Goal: Transaction & Acquisition: Purchase product/service

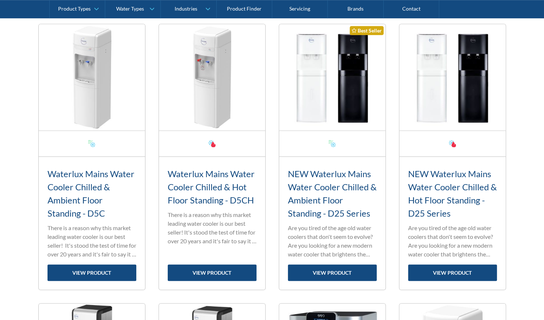
scroll to position [287, 0]
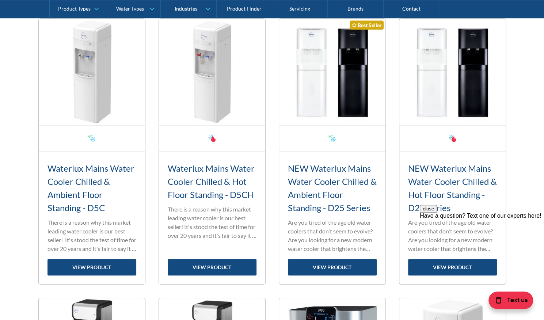
scroll to position [0, 0]
click at [437, 212] on button "close" at bounding box center [428, 209] width 17 height 8
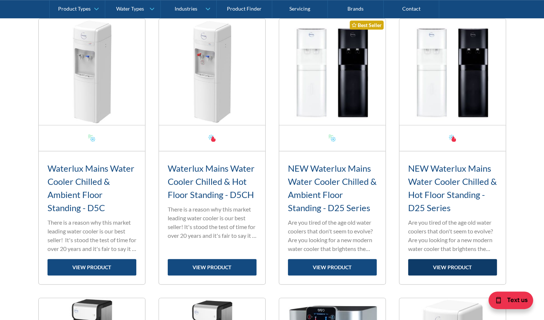
click at [466, 265] on link "view product" at bounding box center [452, 267] width 89 height 16
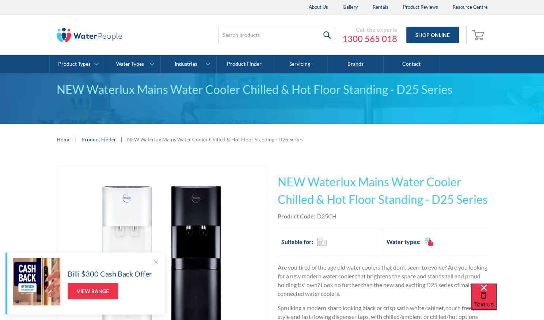
click at [154, 264] on div at bounding box center [155, 261] width 7 height 7
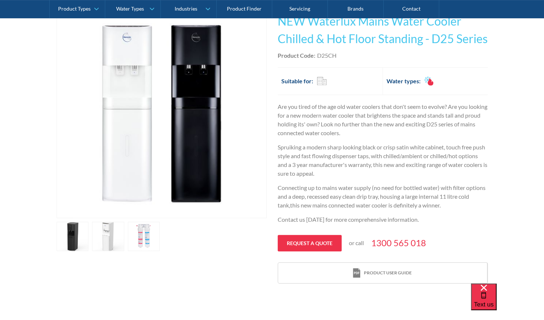
scroll to position [166, 0]
